Goal: Task Accomplishment & Management: Complete application form

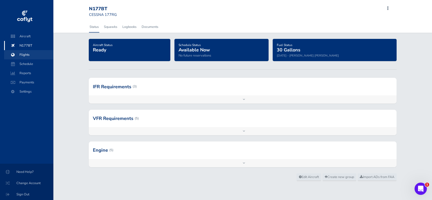
click at [21, 55] on span "Flights" at bounding box center [28, 54] width 39 height 9
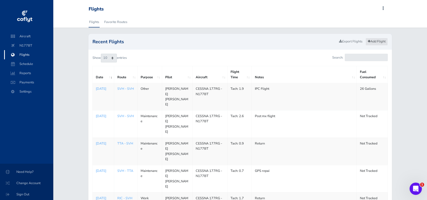
click at [375, 41] on link "Add Flight" at bounding box center [377, 41] width 22 height 7
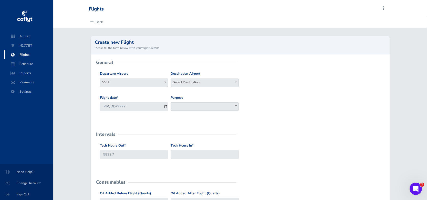
click at [218, 85] on span "Select Destination" at bounding box center [205, 82] width 68 height 7
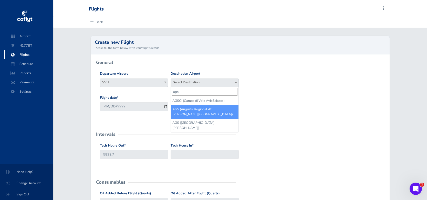
type input "ags"
select select "AGS"
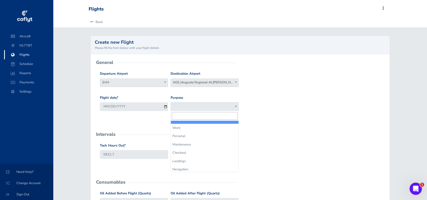
click at [194, 108] on span at bounding box center [205, 107] width 68 height 8
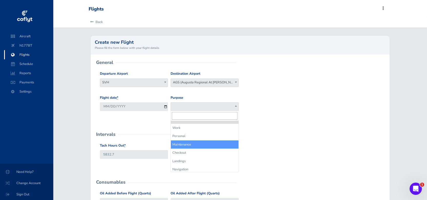
select select "Maintenance"
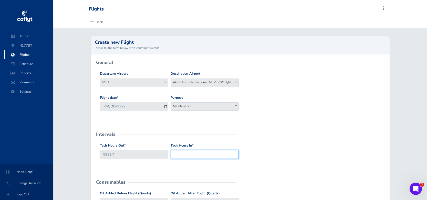
click at [189, 155] on input "Tach Hours In *" at bounding box center [205, 154] width 68 height 8
type input "5835.6"
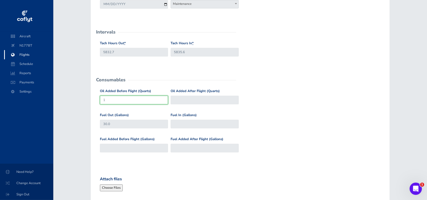
type input "1"
click at [115, 126] on input "30.0" at bounding box center [134, 124] width 68 height 8
type input "3"
click at [144, 165] on form "General Departure Airport Select Departure SVH SVH Destination Airport Select D…" at bounding box center [240, 107] width 291 height 294
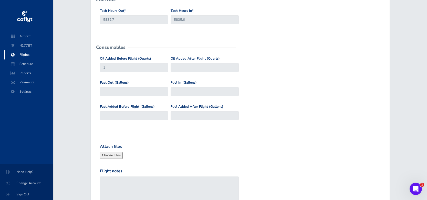
scroll to position [155, 0]
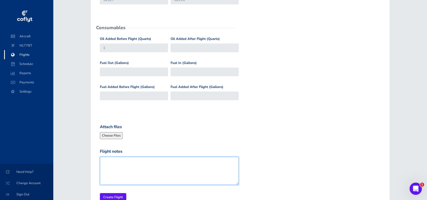
click at [144, 165] on textarea "Flight notes" at bounding box center [169, 171] width 139 height 28
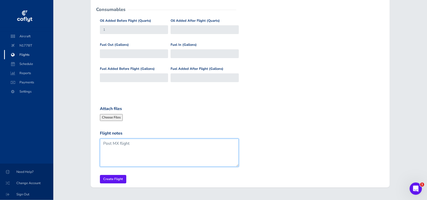
scroll to position [181, 0]
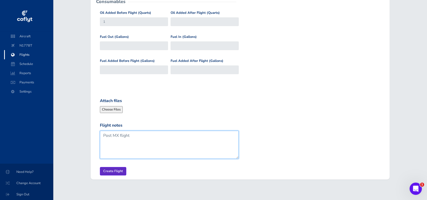
type textarea "Post MX flight"
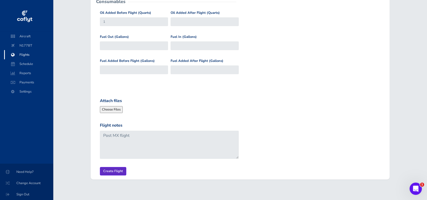
click at [117, 172] on input "Create Flight" at bounding box center [113, 171] width 26 height 8
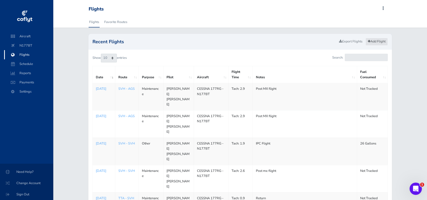
click at [372, 43] on link "Add Flight" at bounding box center [377, 41] width 22 height 7
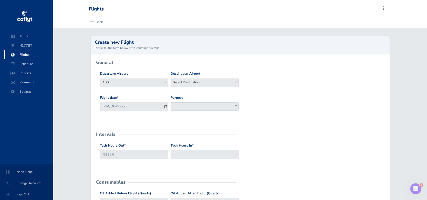
click at [222, 82] on span "Select Destination" at bounding box center [205, 82] width 68 height 7
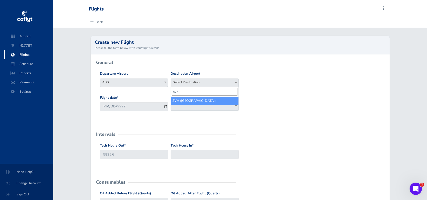
type input "svh"
select select "SVH"
click at [201, 107] on span at bounding box center [205, 107] width 68 height 8
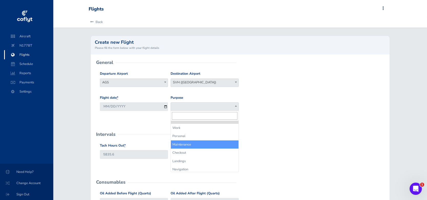
select select "Maintenance"
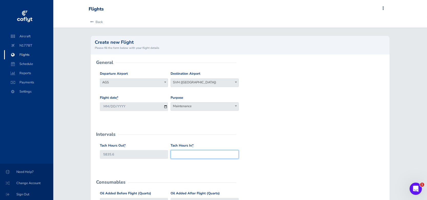
click at [188, 157] on input "Tach Hours In *" at bounding box center [205, 154] width 68 height 8
type input "5834.2"
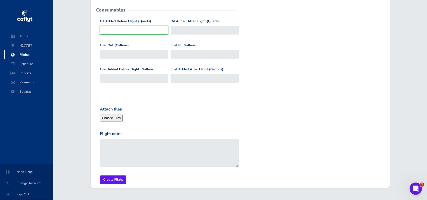
scroll to position [181, 0]
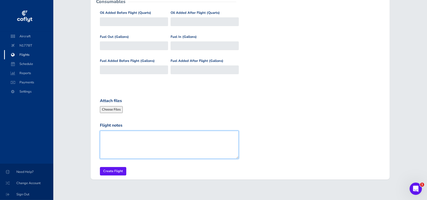
click at [181, 136] on textarea "Flight notes" at bounding box center [169, 145] width 139 height 28
type textarea "Return Leg"
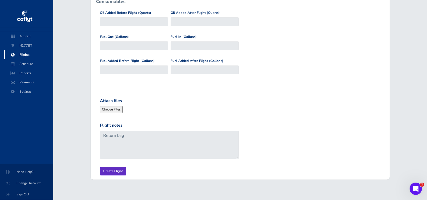
click at [104, 169] on input "Create Flight" at bounding box center [113, 171] width 26 height 8
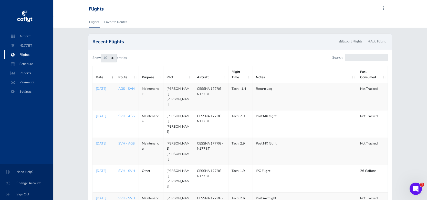
click at [130, 114] on link "SVH - AGS" at bounding box center [126, 116] width 16 height 5
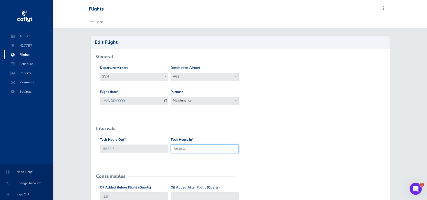
click at [198, 150] on input "5835.6" at bounding box center [205, 149] width 68 height 8
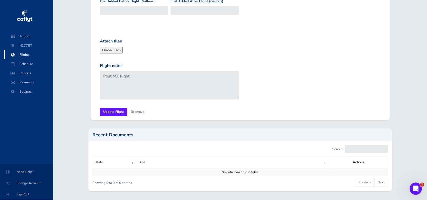
scroll to position [235, 0]
type input "5834.2"
click at [114, 111] on input "Update Flight" at bounding box center [113, 111] width 27 height 8
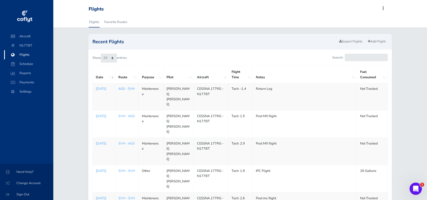
click at [123, 89] on link "AGS - SVH" at bounding box center [126, 89] width 16 height 5
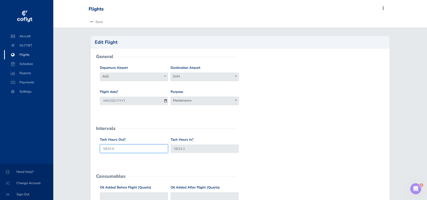
click at [132, 149] on input "5835.6" at bounding box center [134, 149] width 68 height 8
type input "5834.2"
click at [197, 148] on input "5834.2" at bounding box center [205, 149] width 68 height 8
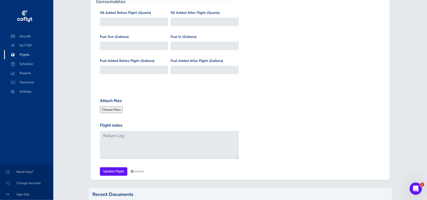
scroll to position [183, 0]
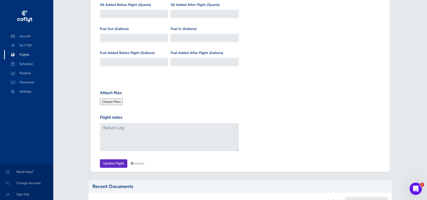
type input "5835.6"
click at [111, 162] on input "Update Flight" at bounding box center [113, 164] width 27 height 8
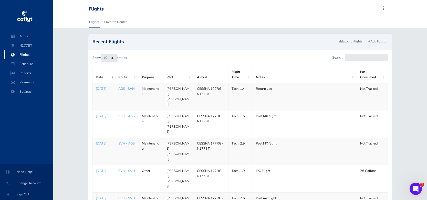
click at [421, 61] on div "Recent Flights Export Flights Add Flight Show 10 25 50 100 entries Search: Date…" at bounding box center [240, 203] width 374 height 338
click at [32, 45] on span "N177BT" at bounding box center [28, 45] width 39 height 9
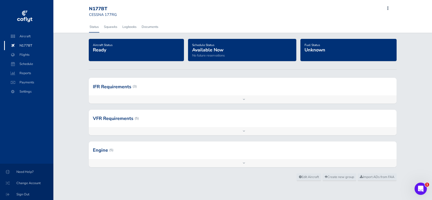
click at [243, 99] on div "Add inspection Edit" at bounding box center [243, 100] width 308 height 8
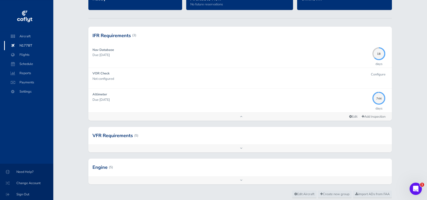
scroll to position [52, 0]
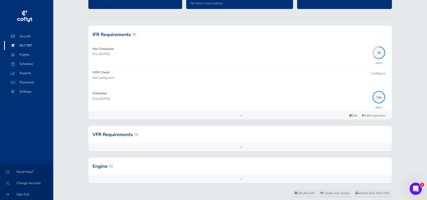
click at [240, 116] on div "Add inspection Edit" at bounding box center [240, 116] width 304 height 8
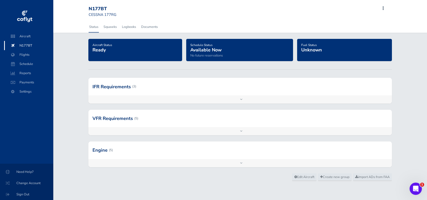
scroll to position [0, 0]
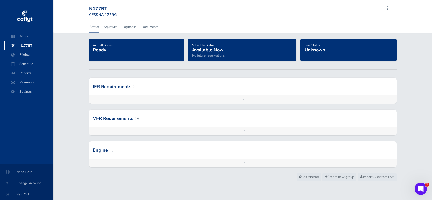
click at [244, 133] on div "Add inspection Edit" at bounding box center [243, 131] width 308 height 8
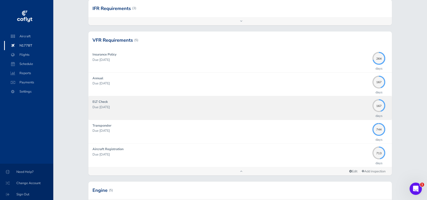
scroll to position [105, 0]
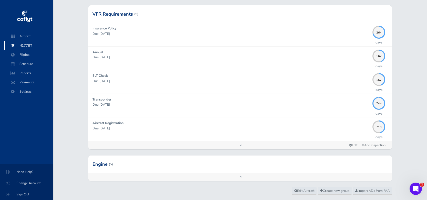
click at [241, 144] on div "Add inspection Edit" at bounding box center [240, 145] width 304 height 8
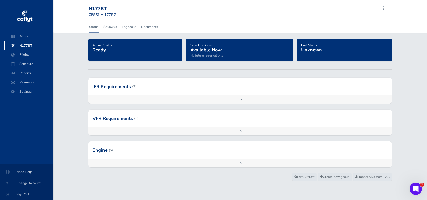
scroll to position [0, 0]
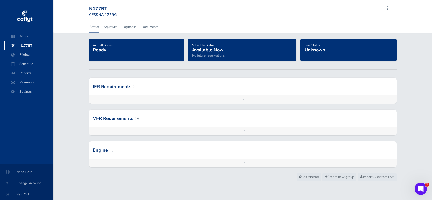
click at [243, 164] on div "Add inspection Edit" at bounding box center [243, 163] width 308 height 8
